Goal: Check status: Check status

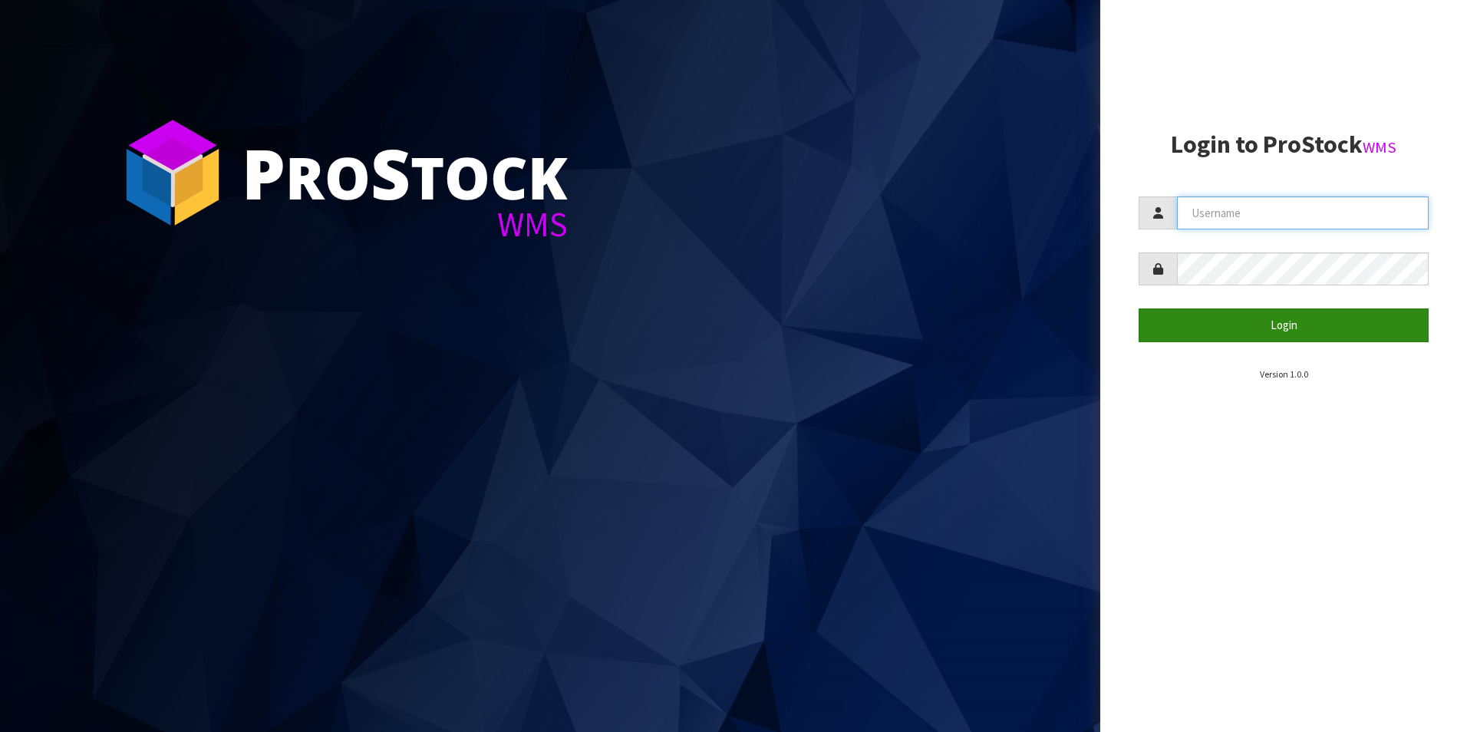
type input "DUTTNZ"
click at [1355, 320] on button "Login" at bounding box center [1283, 324] width 290 height 33
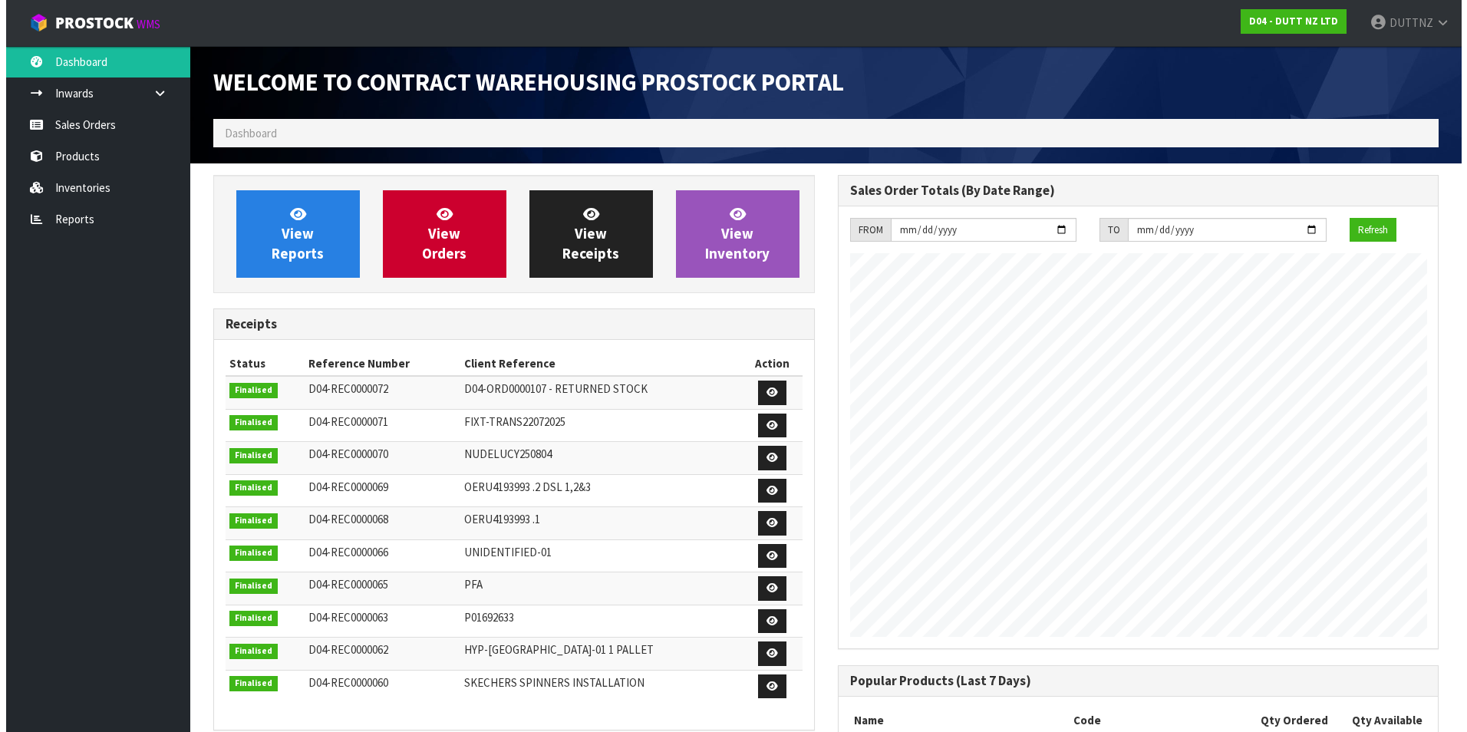
scroll to position [677, 624]
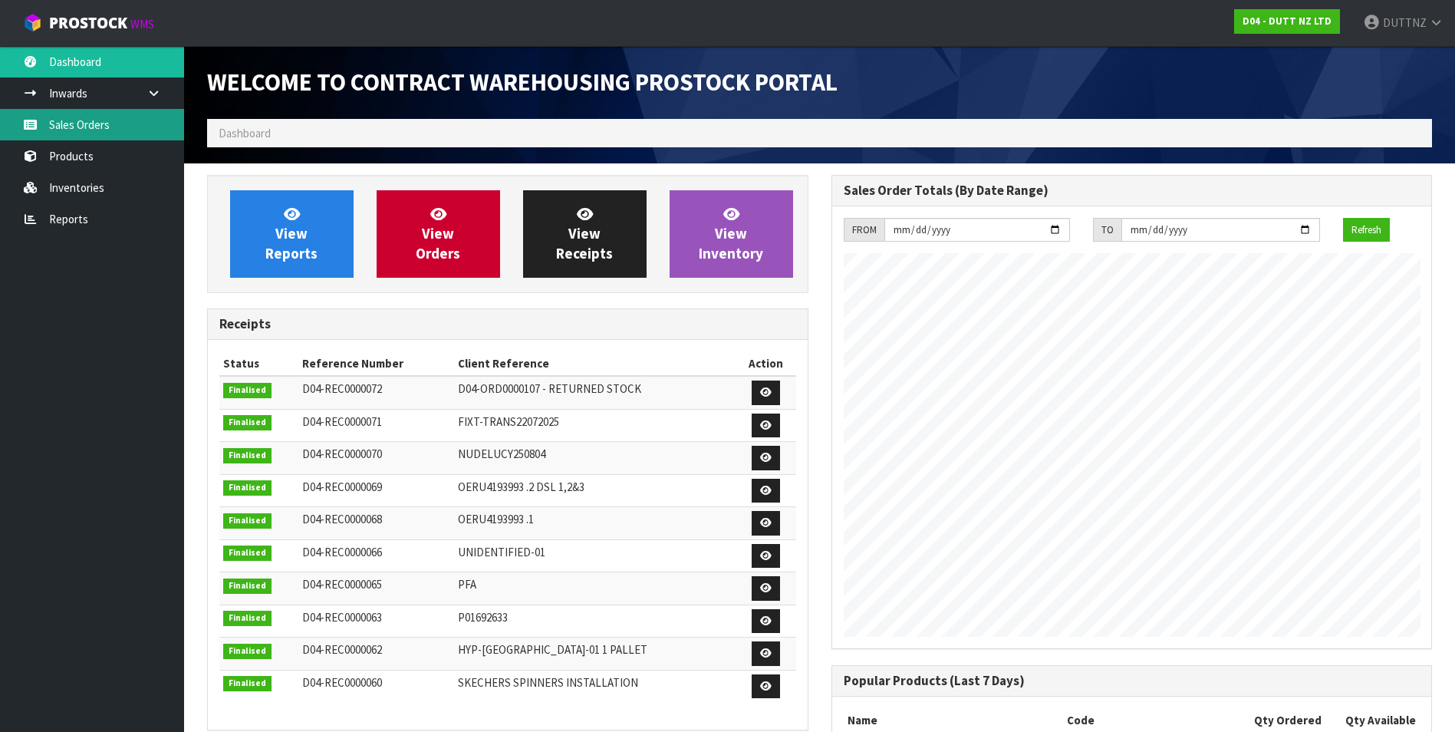
click at [109, 125] on link "Sales Orders" at bounding box center [92, 124] width 184 height 31
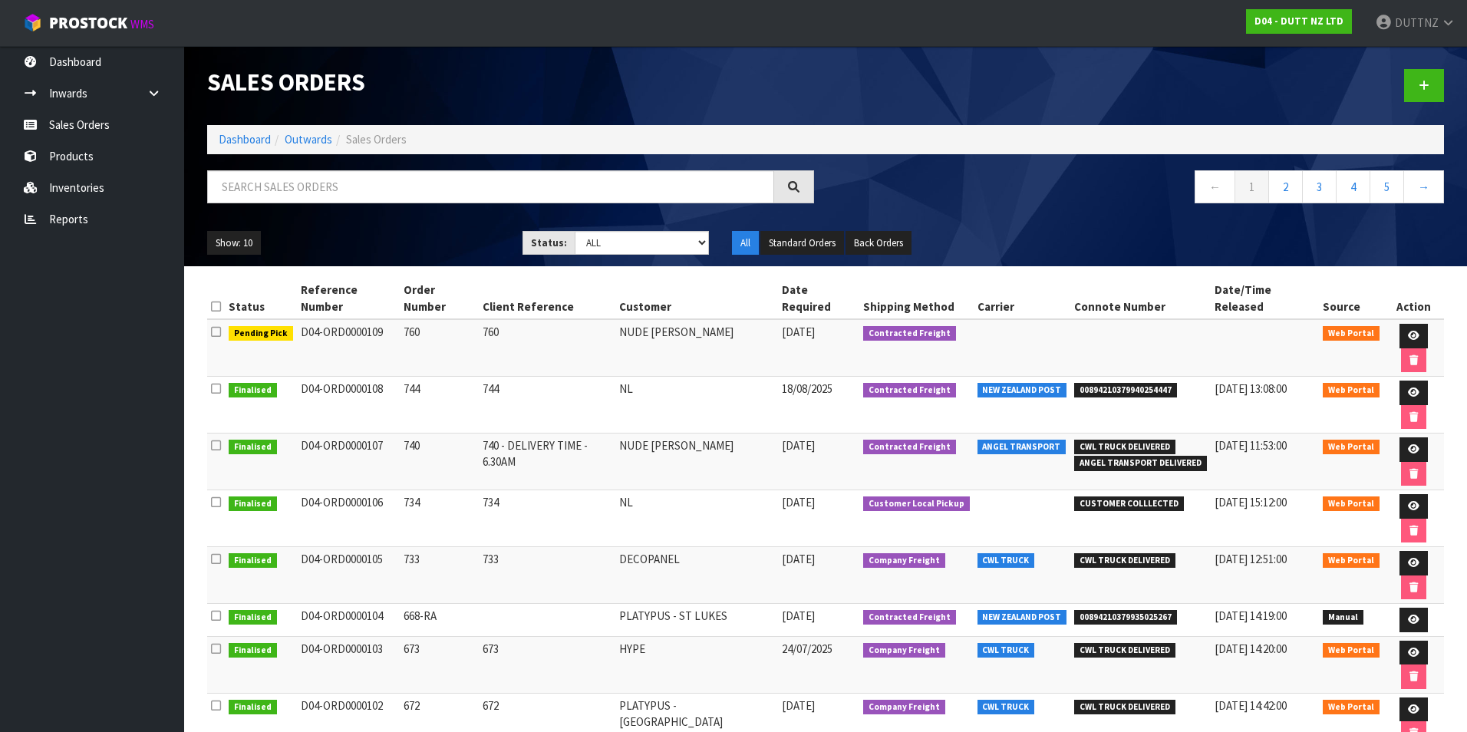
click at [470, 319] on td "760" at bounding box center [439, 348] width 79 height 58
click at [360, 319] on td "D04-ORD0000109" at bounding box center [349, 348] width 104 height 58
drag, startPoint x: 360, startPoint y: 317, endPoint x: 289, endPoint y: 318, distance: 70.6
click at [288, 326] on span "Pending Pick" at bounding box center [261, 333] width 64 height 15
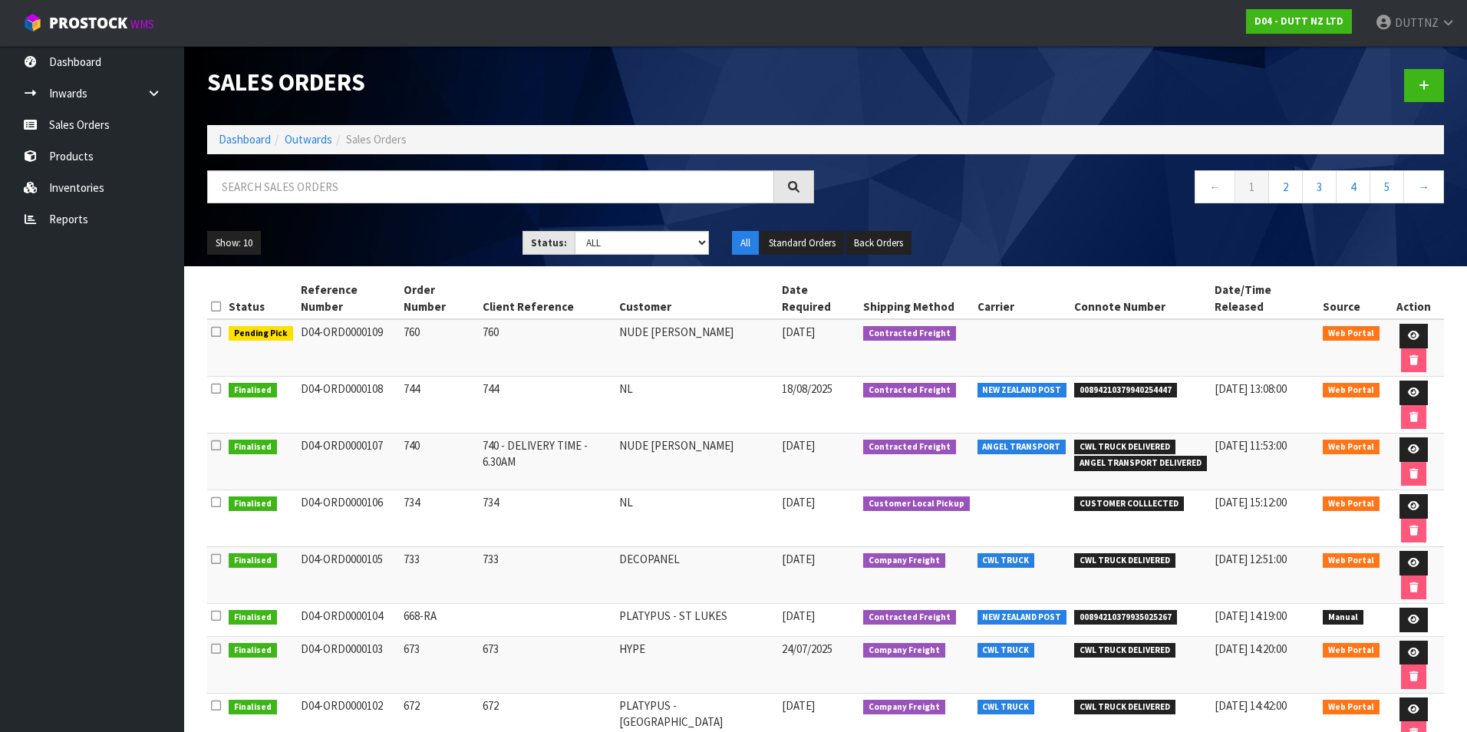
click at [308, 319] on td "D04-ORD0000109" at bounding box center [349, 348] width 104 height 58
click at [307, 319] on td "D04-ORD0000109" at bounding box center [349, 348] width 104 height 58
drag, startPoint x: 307, startPoint y: 318, endPoint x: 389, endPoint y: 313, distance: 82.3
click at [389, 319] on td "D04-ORD0000109" at bounding box center [349, 348] width 104 height 58
copy td "D04-ORD0000109"
